Goal: Task Accomplishment & Management: Use online tool/utility

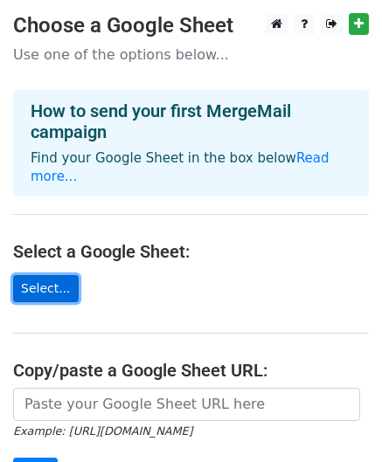
click at [42, 275] on link "Select..." at bounding box center [46, 288] width 66 height 27
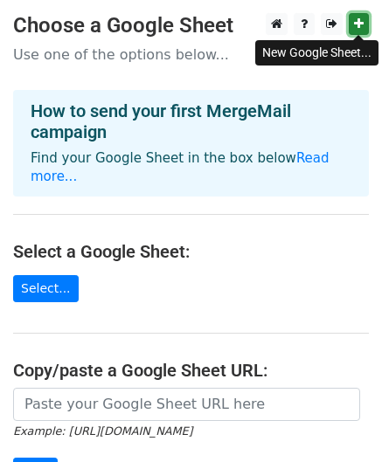
click at [357, 24] on icon at bounding box center [359, 23] width 10 height 12
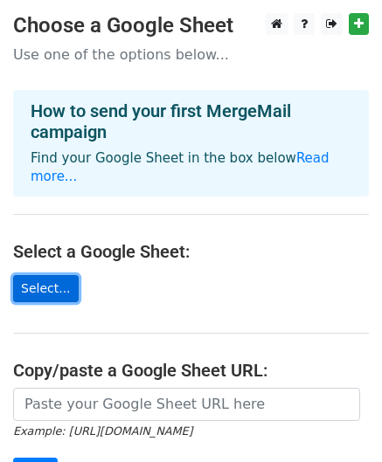
click at [43, 275] on link "Select..." at bounding box center [46, 288] width 66 height 27
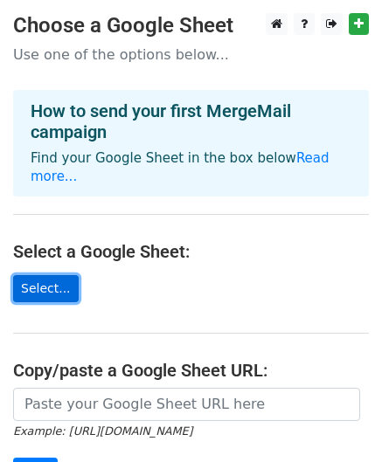
click at [43, 275] on link "Select..." at bounding box center [46, 288] width 66 height 27
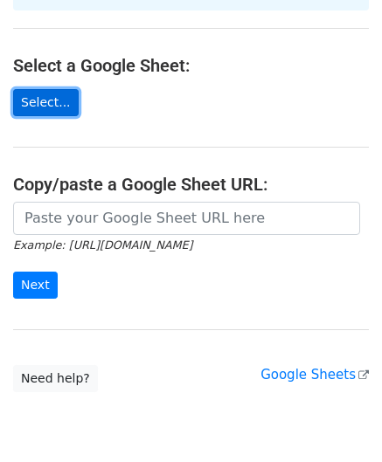
scroll to position [192, 0]
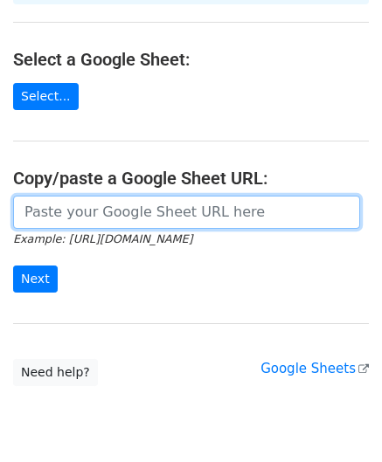
click at [87, 196] on input "url" at bounding box center [186, 212] width 347 height 33
paste input "https://docs.google.com/spreadsheets/d/1hTRA6CCN-Jmu1u1ORoOxadG-EqtbNIWtk2djB61…"
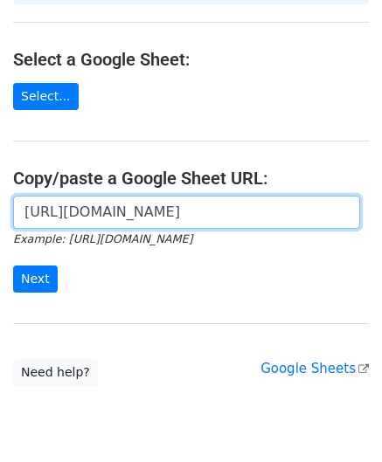
scroll to position [0, 396]
type input "https://docs.google.com/spreadsheets/d/1hTRA6CCN-Jmu1u1ORoOxadG-EqtbNIWtk2djB61…"
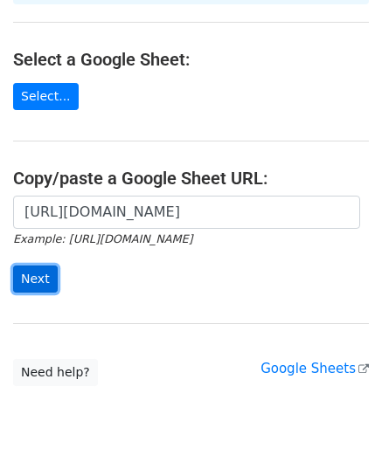
click at [32, 266] on input "Next" at bounding box center [35, 279] width 45 height 27
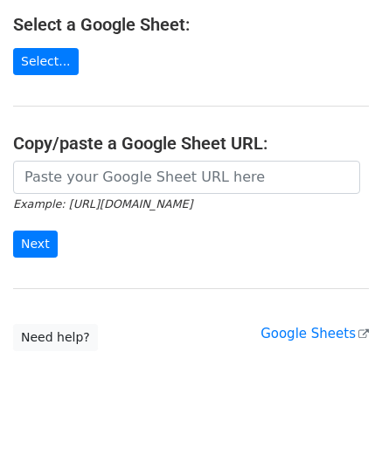
scroll to position [225, 0]
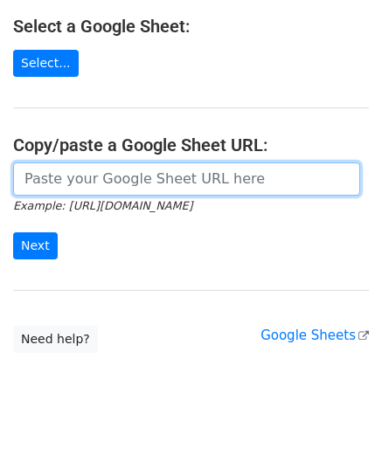
click at [96, 163] on input "url" at bounding box center [186, 179] width 347 height 33
paste input "https://docs.google.com/spreadsheets/d/1hTRA6CCN-Jmu1u1ORoOxadG-EqtbNIWtk2djB61…"
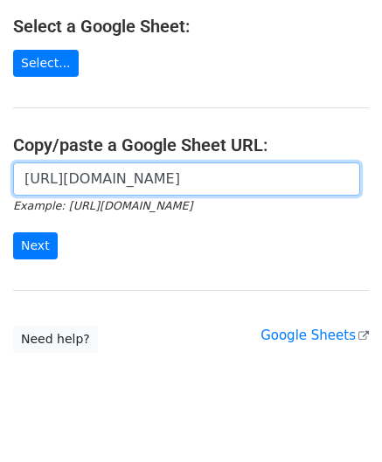
scroll to position [0, 396]
type input "https://docs.google.com/spreadsheets/d/1hTRA6CCN-Jmu1u1ORoOxadG-EqtbNIWtk2djB61…"
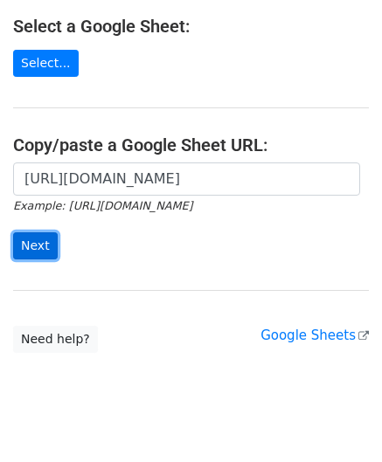
click at [32, 232] on input "Next" at bounding box center [35, 245] width 45 height 27
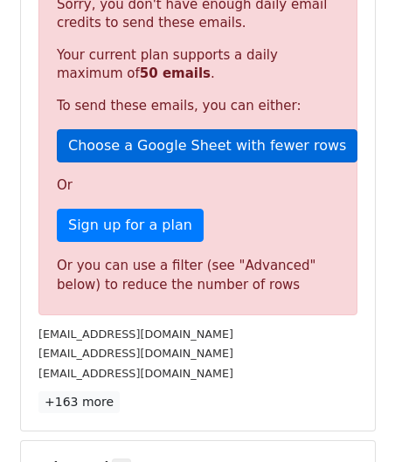
scroll to position [393, 0]
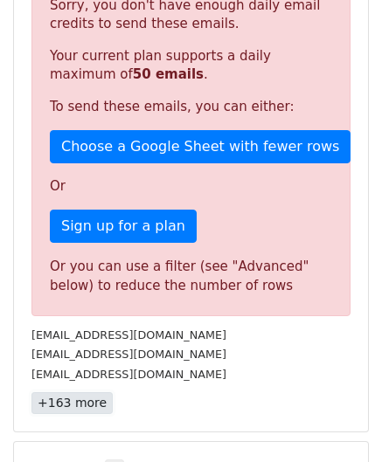
click at [76, 405] on link "+163 more" at bounding box center [71, 403] width 81 height 22
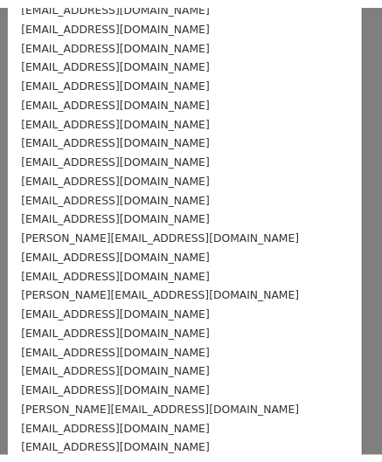
scroll to position [2957, 0]
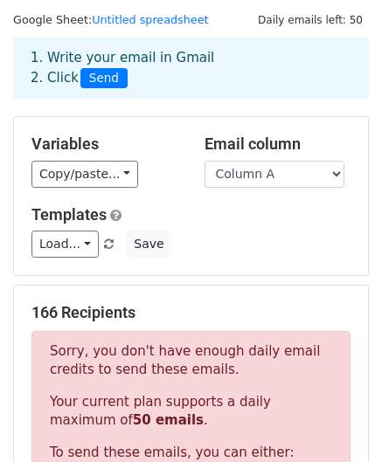
scroll to position [0, 0]
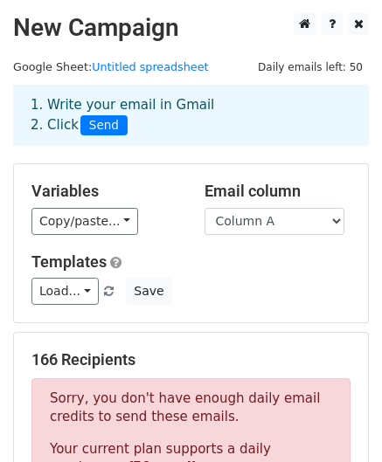
click at [96, 127] on span "Send" at bounding box center [103, 125] width 47 height 21
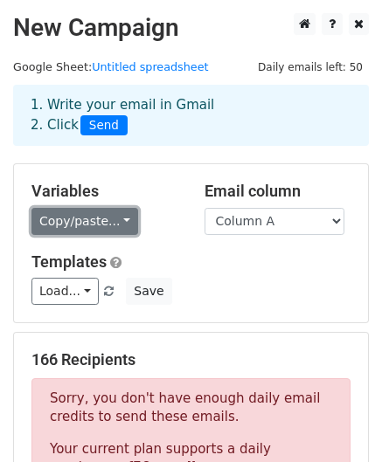
click at [108, 216] on link "Copy/paste..." at bounding box center [84, 221] width 107 height 27
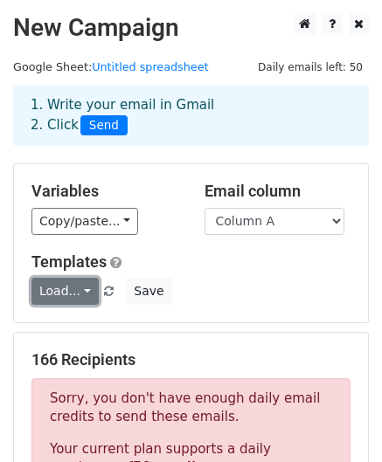
click at [80, 291] on link "Load..." at bounding box center [64, 291] width 67 height 27
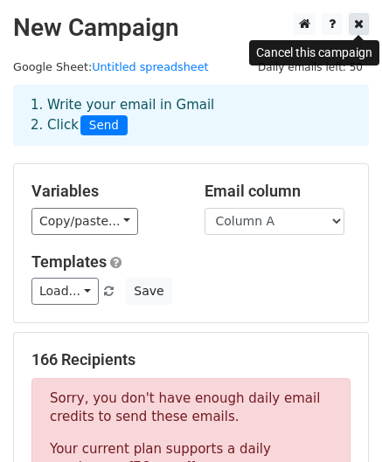
click at [355, 26] on icon at bounding box center [359, 23] width 10 height 12
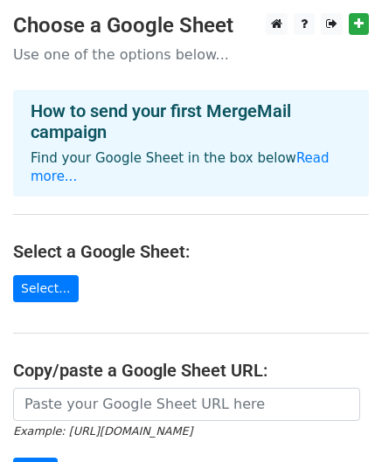
click at [43, 254] on main "Choose a Google Sheet Use one of the options below... How to send your first Me…" at bounding box center [191, 295] width 382 height 565
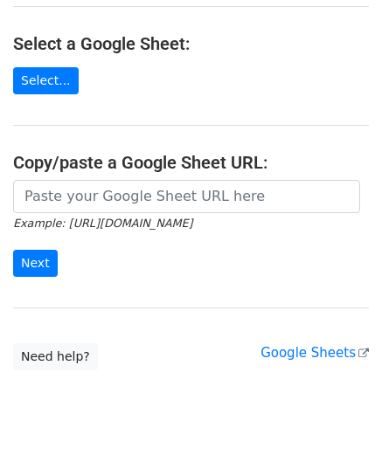
scroll to position [233, 0]
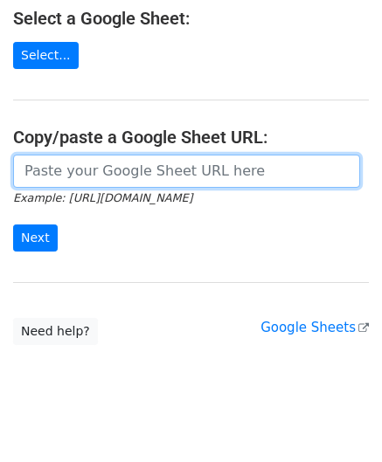
click at [142, 155] on input "url" at bounding box center [186, 171] width 347 height 33
paste input "[URL][DOMAIN_NAME]"
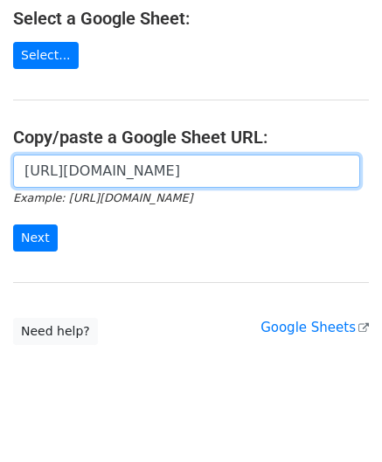
scroll to position [0, 396]
type input "[URL][DOMAIN_NAME]"
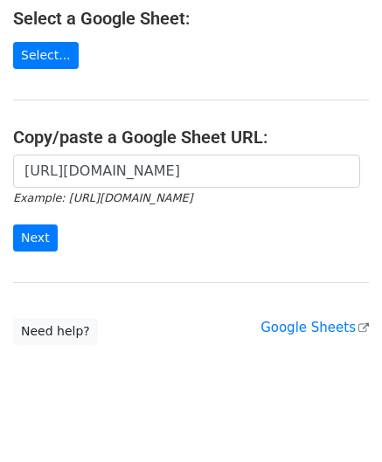
scroll to position [0, 0]
click at [26, 225] on input "Next" at bounding box center [35, 238] width 45 height 27
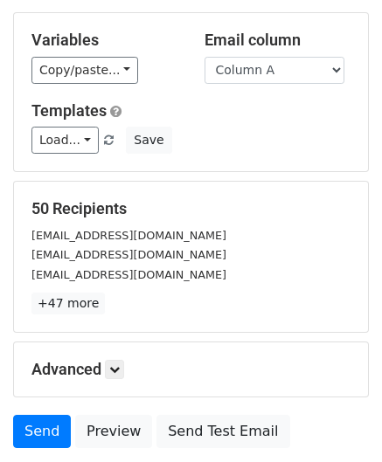
scroll to position [212, 0]
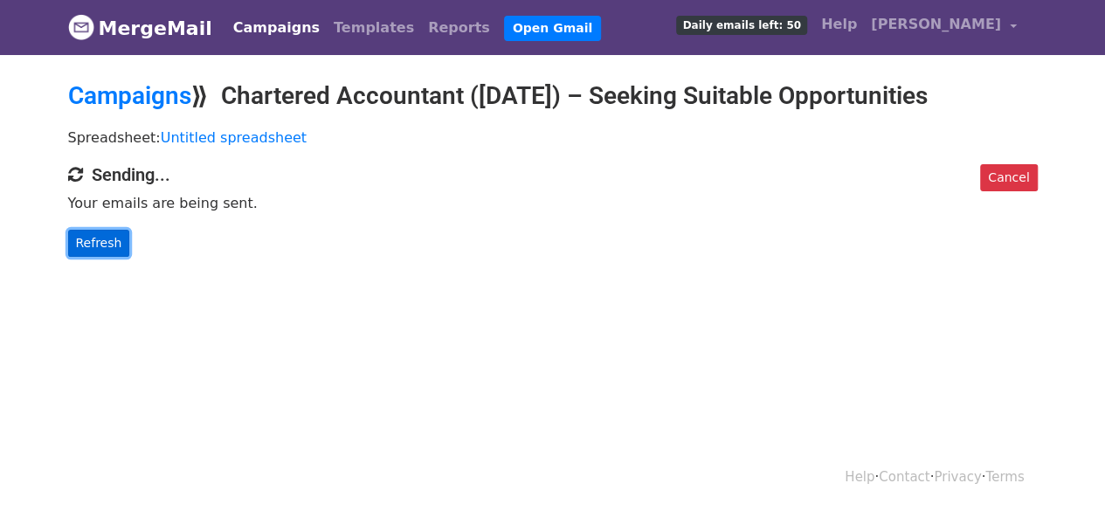
click at [94, 247] on link "Refresh" at bounding box center [99, 243] width 62 height 27
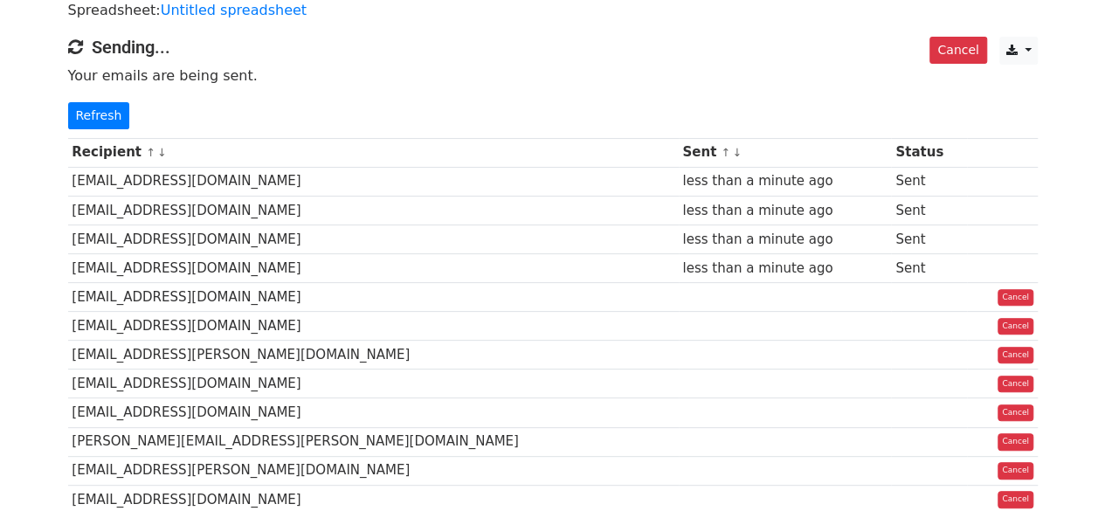
scroll to position [129, 0]
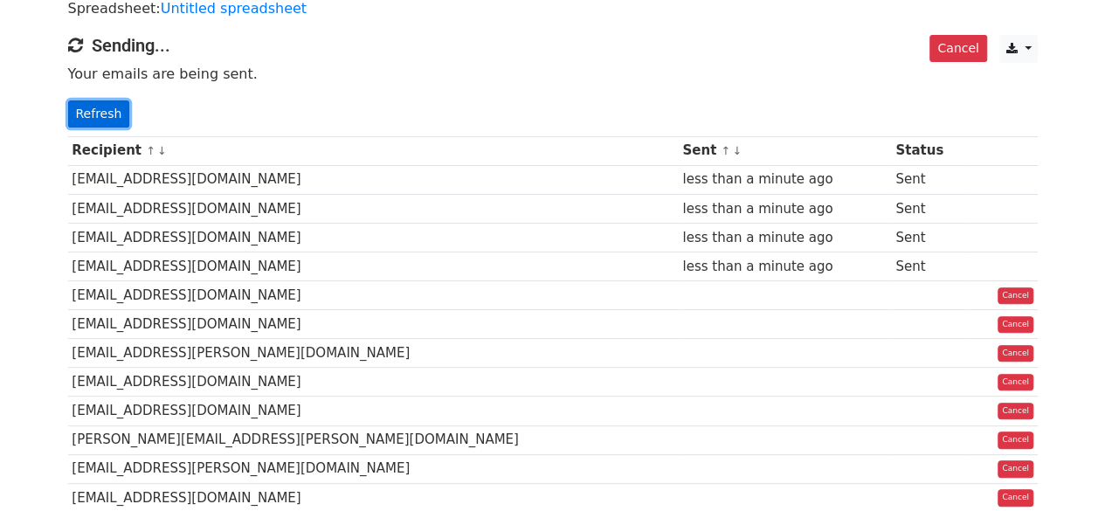
click at [102, 111] on link "Refresh" at bounding box center [99, 113] width 62 height 27
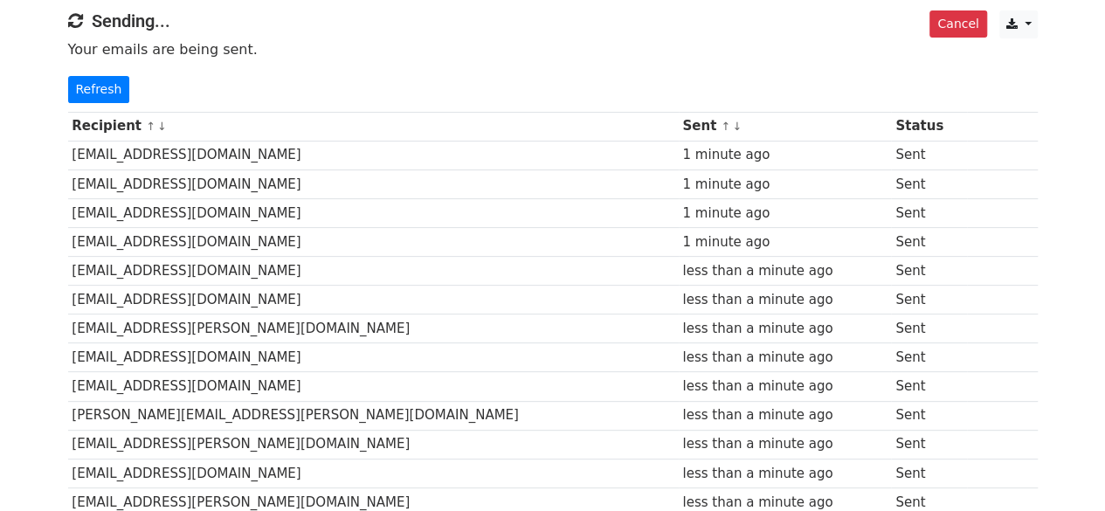
scroll to position [133, 0]
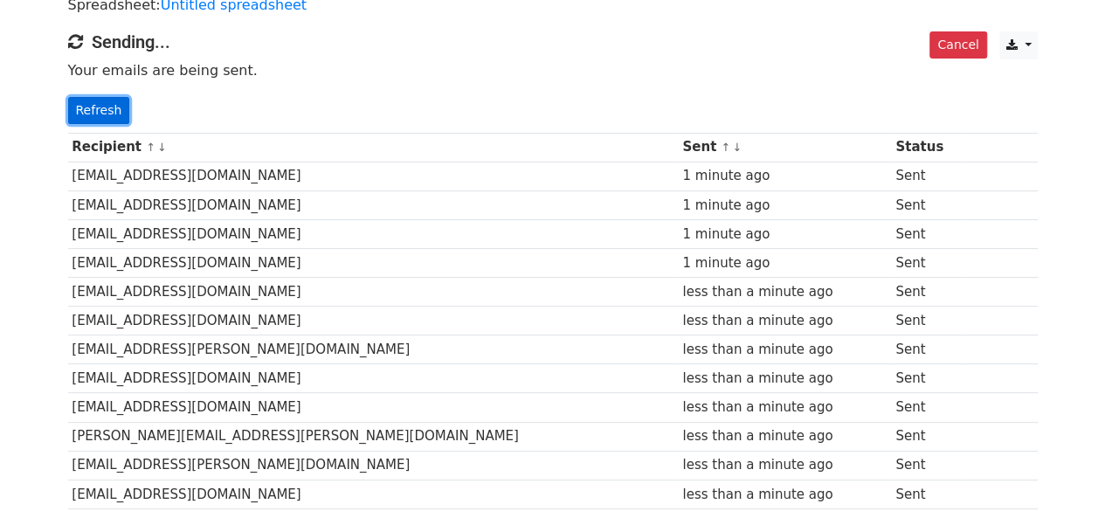
click at [97, 114] on link "Refresh" at bounding box center [99, 110] width 62 height 27
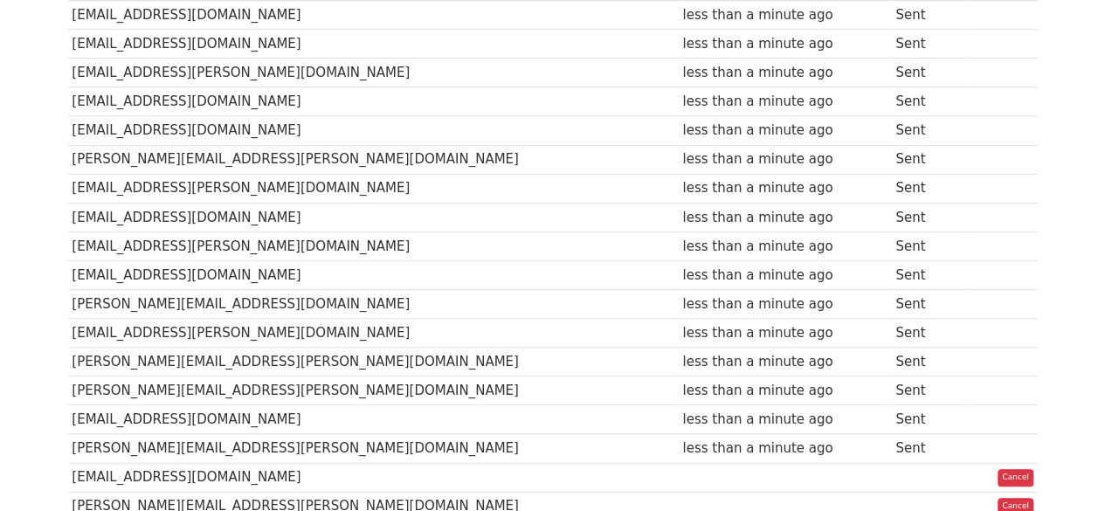
scroll to position [588, 0]
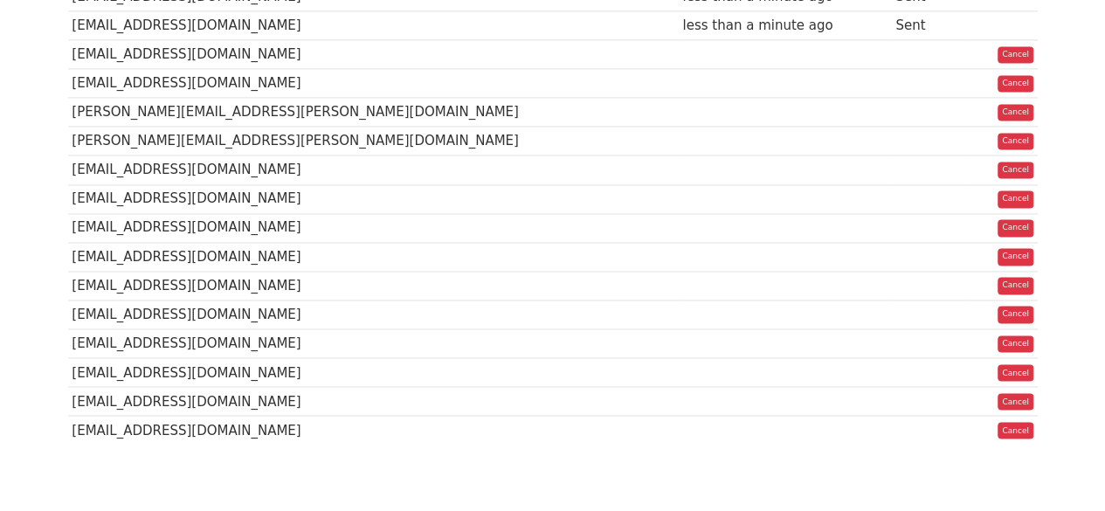
scroll to position [1295, 0]
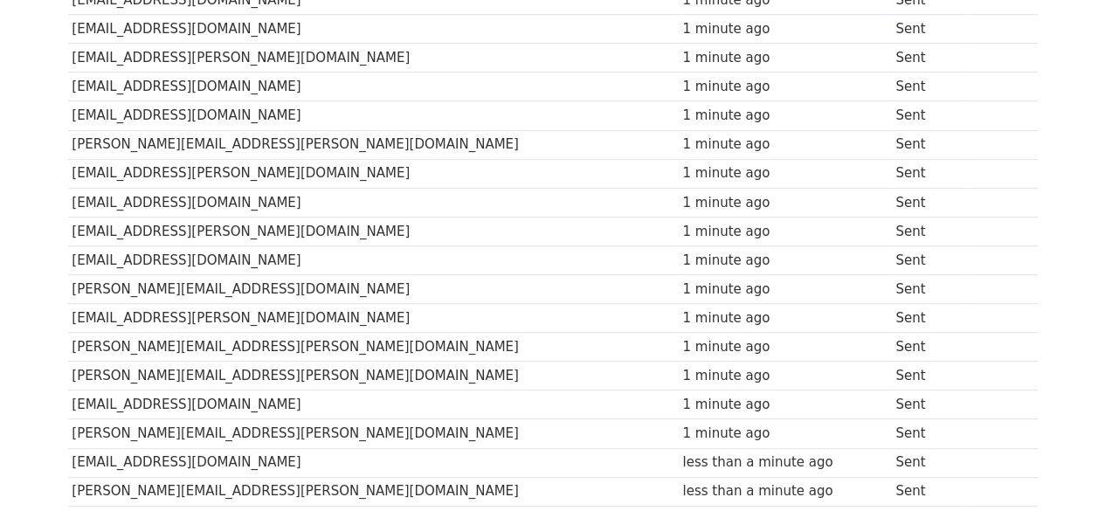
scroll to position [0, 0]
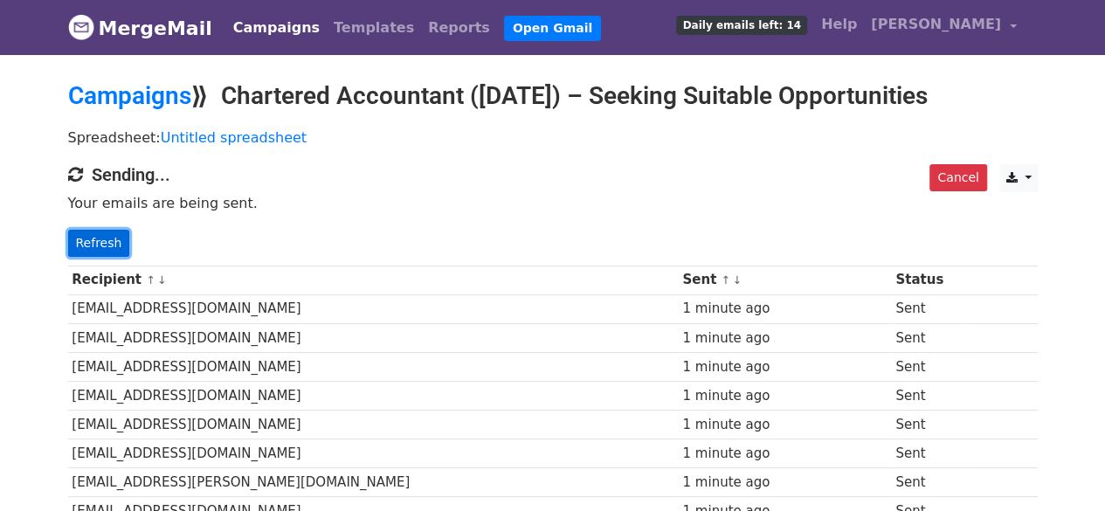
click at [98, 249] on link "Refresh" at bounding box center [99, 243] width 62 height 27
